Goal: Task Accomplishment & Management: Use online tool/utility

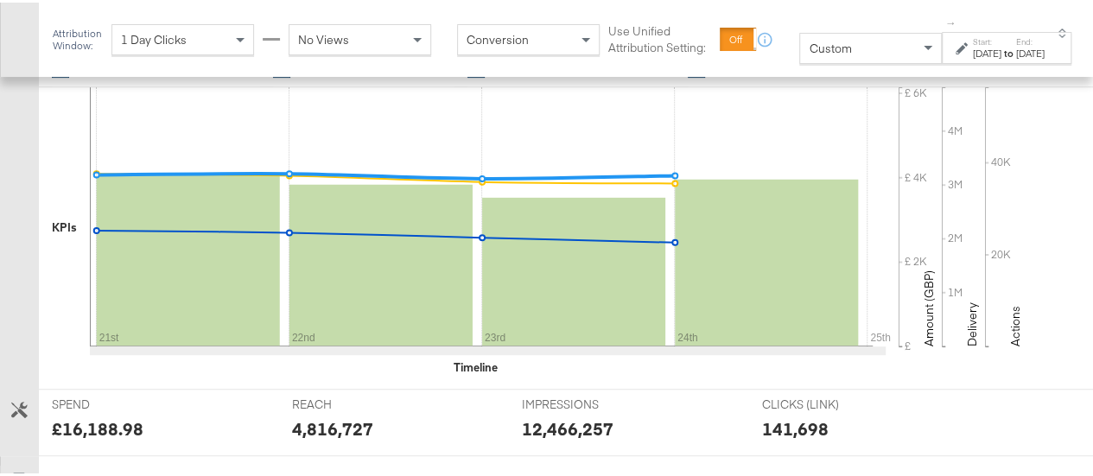
scroll to position [464, 0]
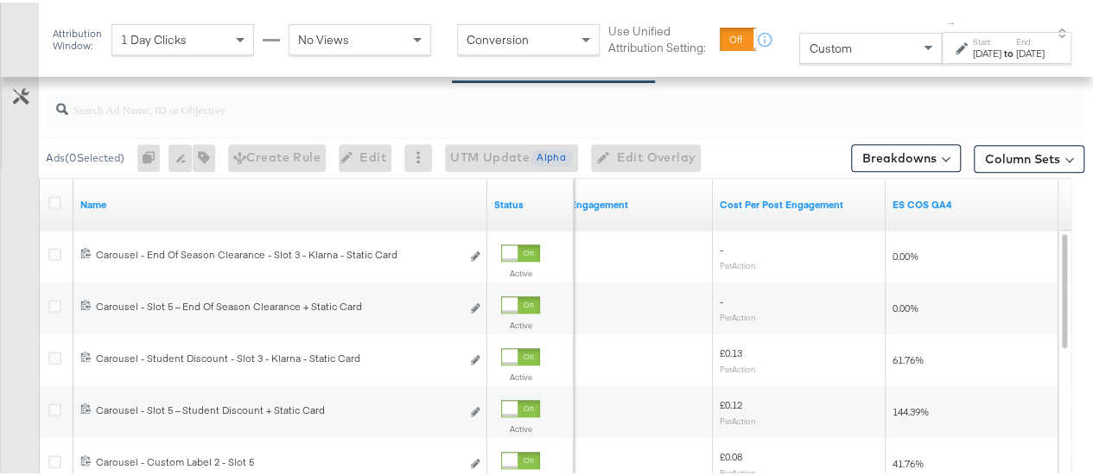
scroll to position [679, 0]
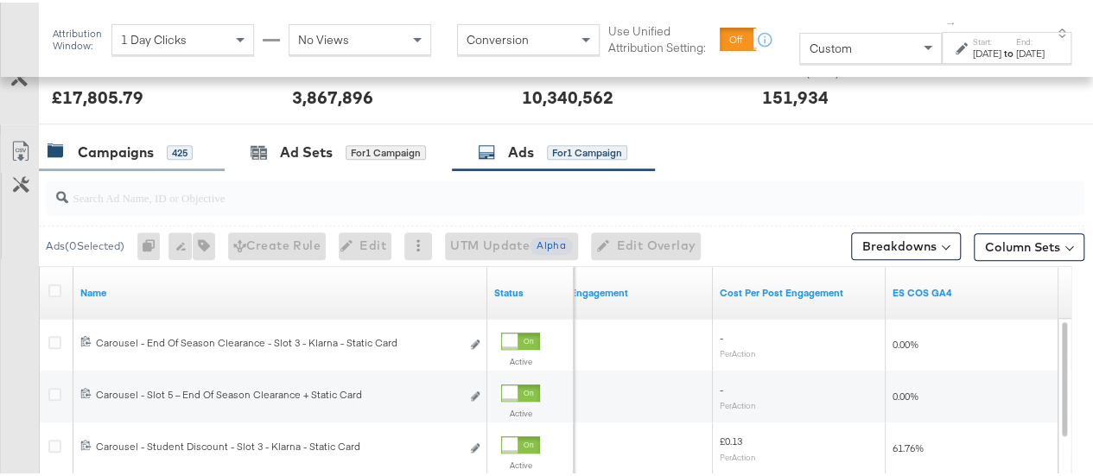
click at [116, 149] on div "Campaigns" at bounding box center [116, 150] width 76 height 20
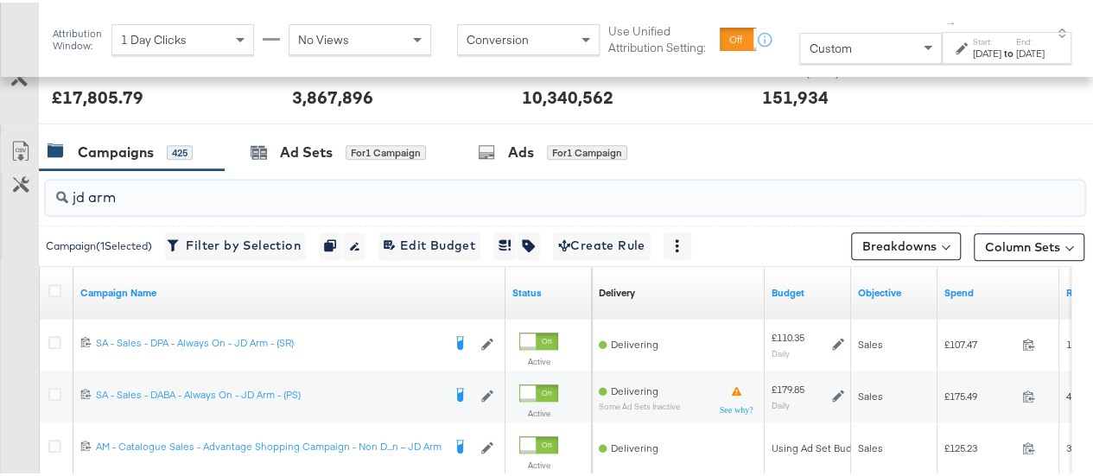
drag, startPoint x: 135, startPoint y: 200, endPoint x: 62, endPoint y: 201, distance: 72.6
click at [62, 201] on div "jd arm" at bounding box center [565, 195] width 1038 height 35
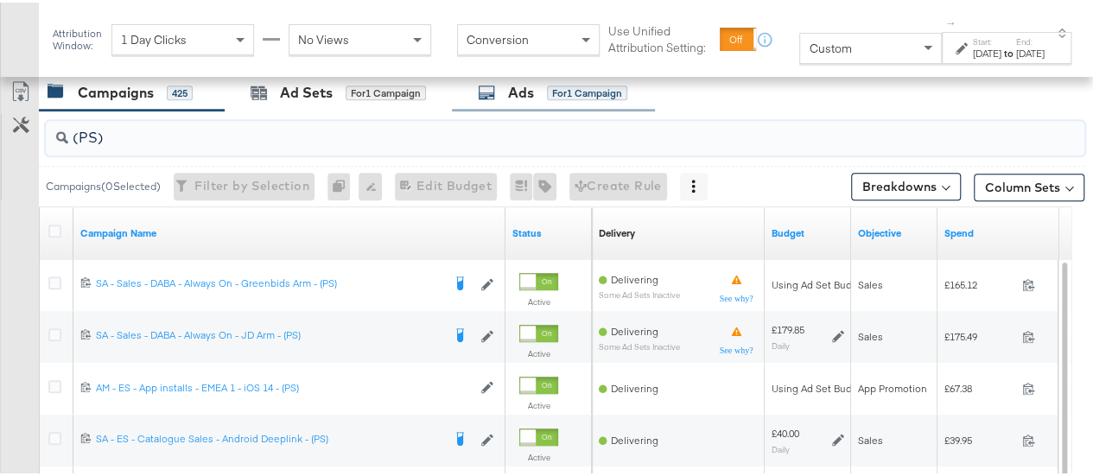
scroll to position [769, 0]
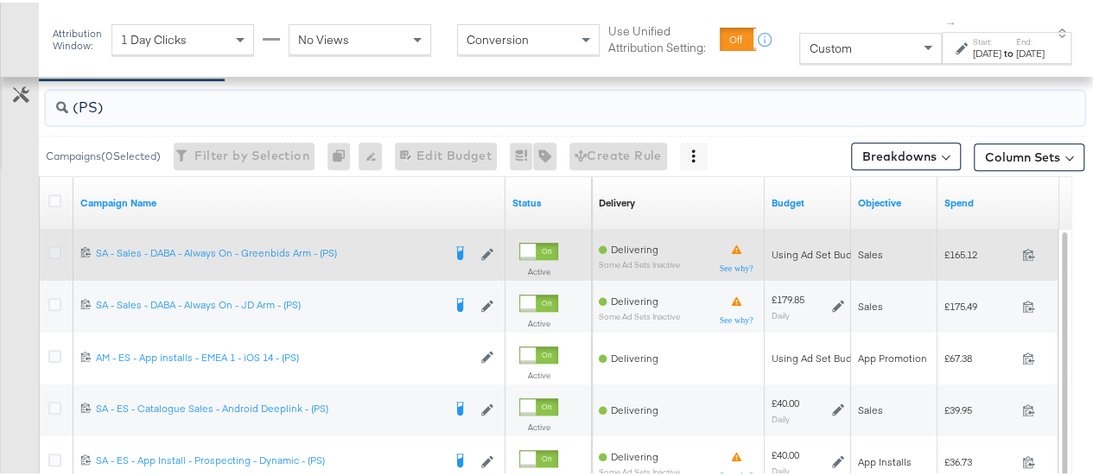
type input "(PS)"
click at [53, 246] on icon at bounding box center [54, 250] width 13 height 13
click at [0, 0] on input "checkbox" at bounding box center [0, 0] width 0 height 0
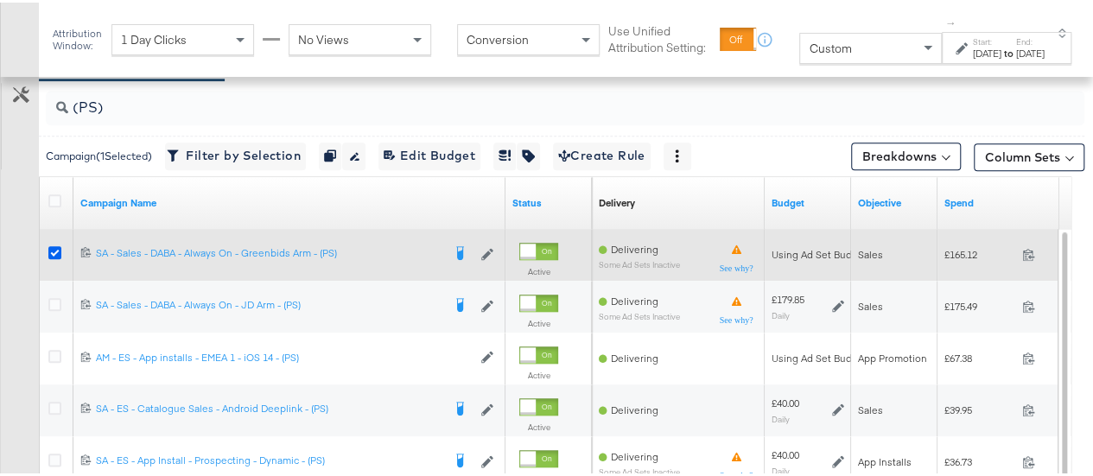
scroll to position [669, 0]
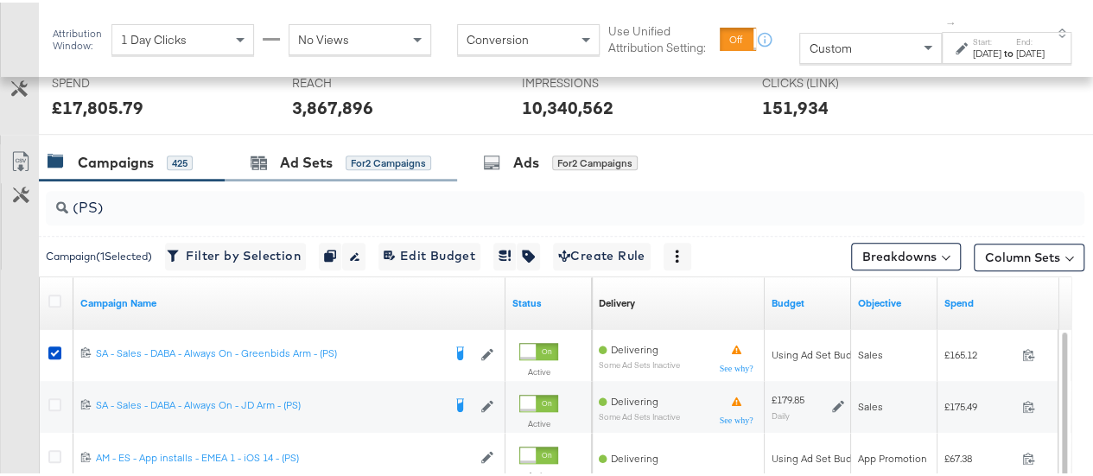
click at [314, 146] on div "Ad Sets for 2 Campaigns" at bounding box center [341, 160] width 232 height 37
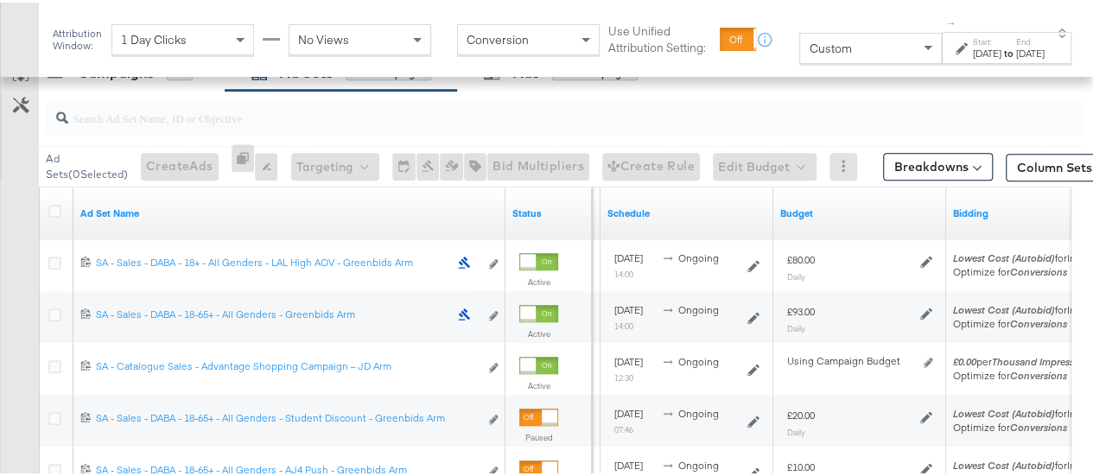
scroll to position [705, 0]
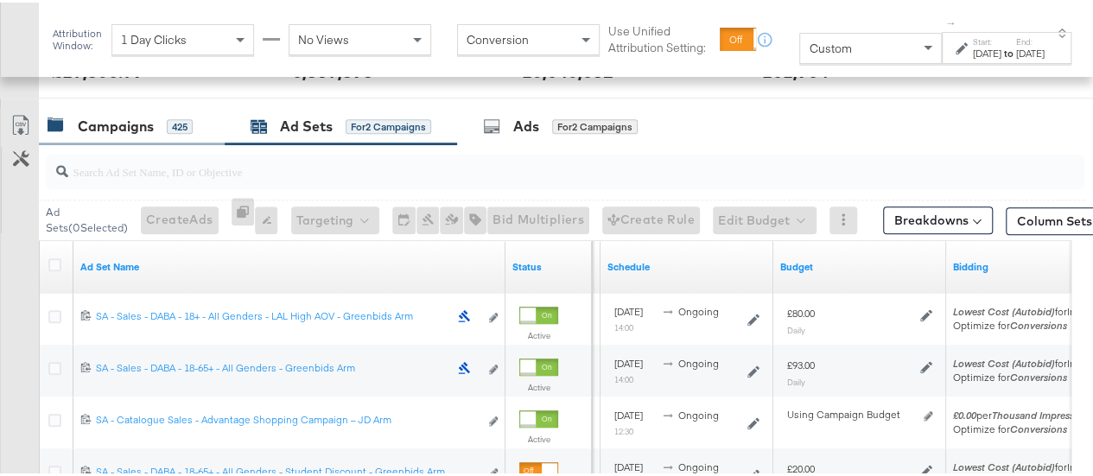
click at [95, 115] on div "Campaigns" at bounding box center [116, 124] width 76 height 20
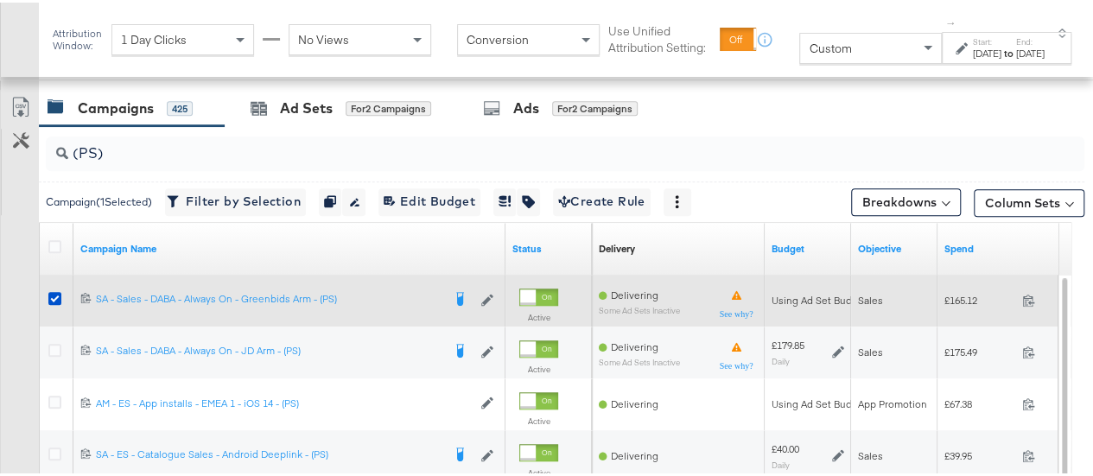
scroll to position [722, 0]
click at [59, 291] on icon at bounding box center [54, 296] width 13 height 13
click at [0, 0] on input "checkbox" at bounding box center [0, 0] width 0 height 0
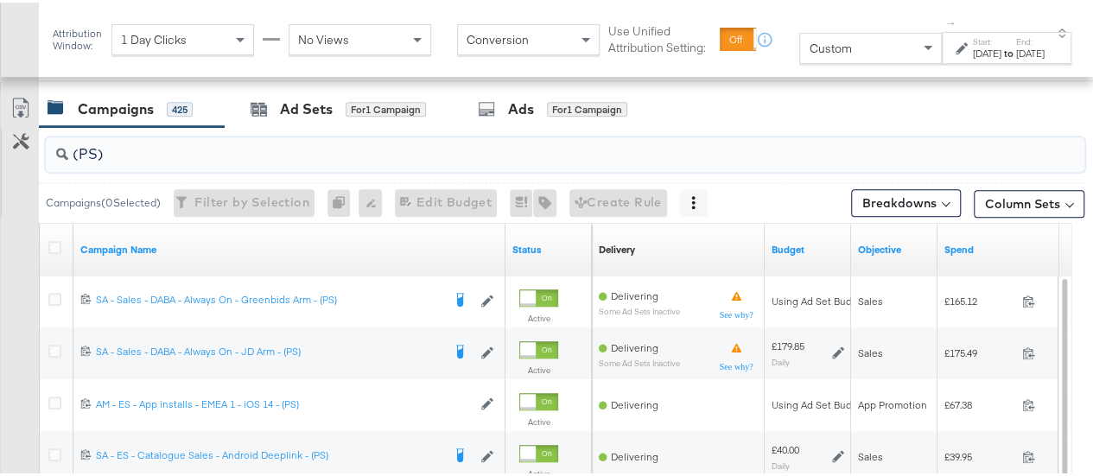
click at [98, 151] on input "(PS)" at bounding box center [530, 145] width 925 height 34
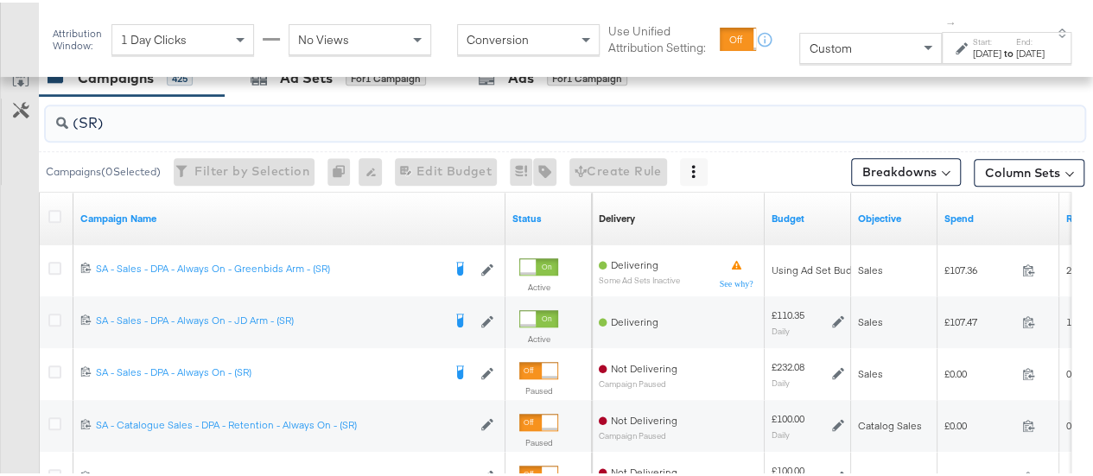
scroll to position [755, 0]
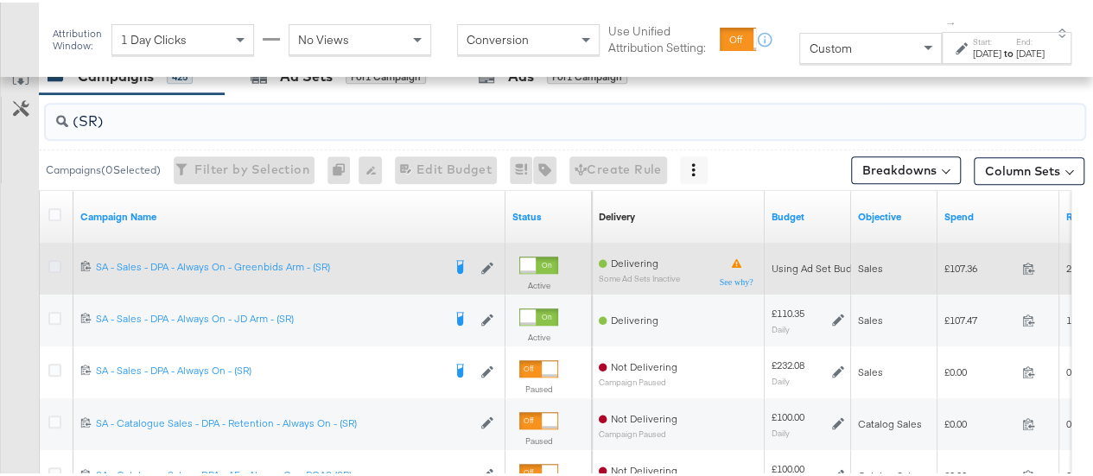
type input "(SR)"
click at [54, 261] on icon at bounding box center [54, 263] width 13 height 13
click at [0, 0] on input "checkbox" at bounding box center [0, 0] width 0 height 0
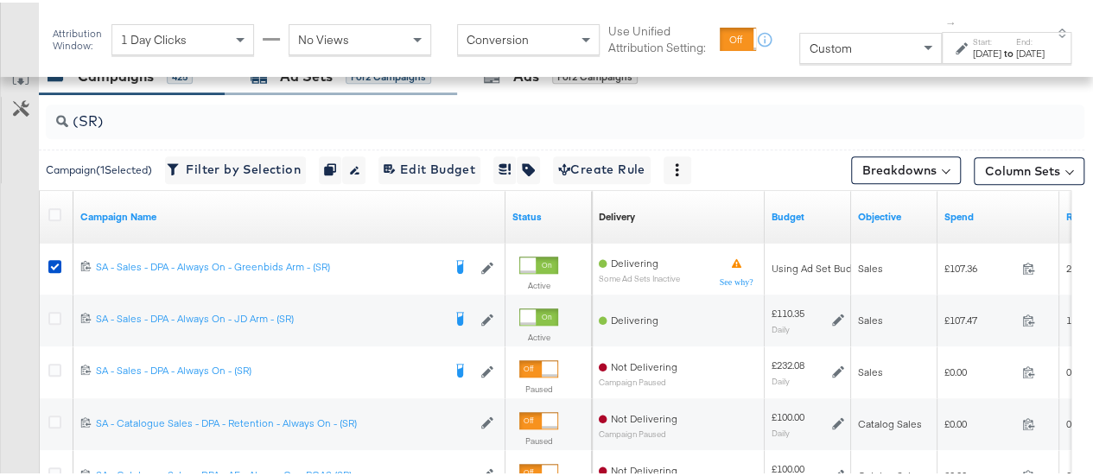
scroll to position [693, 0]
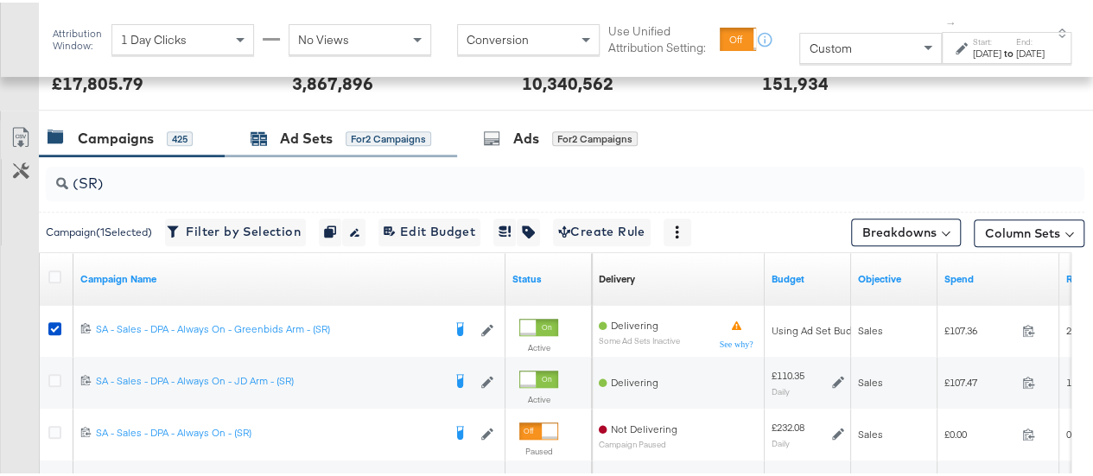
click at [285, 135] on div "Ad Sets" at bounding box center [306, 136] width 53 height 20
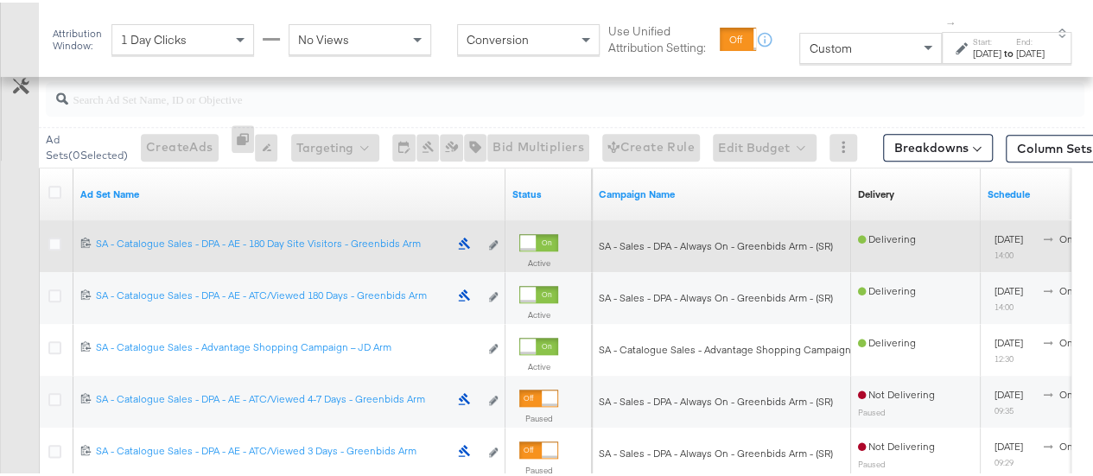
scroll to position [778, 0]
